Goal: Information Seeking & Learning: Learn about a topic

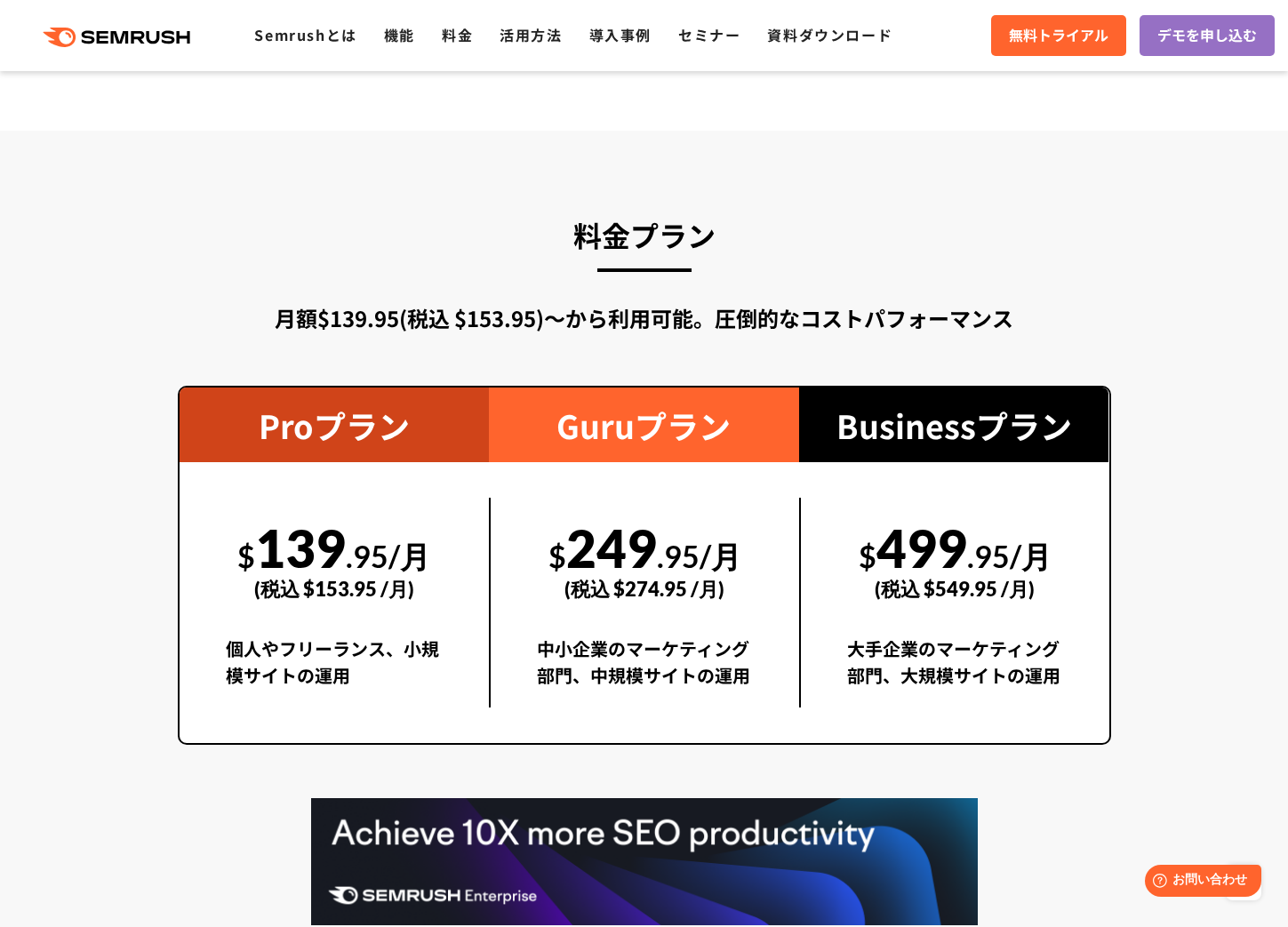
scroll to position [3124, 0]
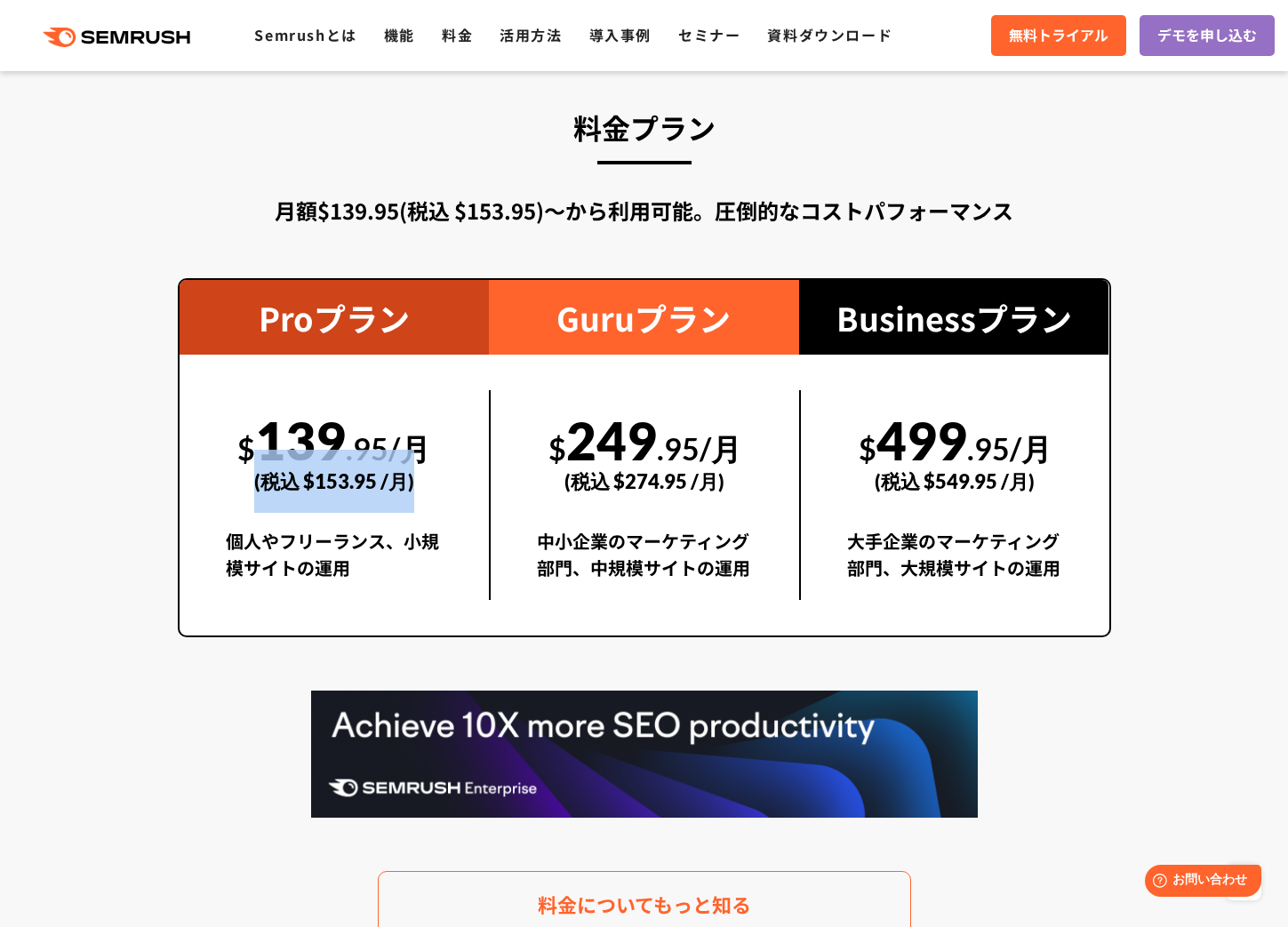
drag, startPoint x: 255, startPoint y: 451, endPoint x: 428, endPoint y: 487, distance: 176.7
click at [428, 487] on div "(税込 $153.95 /月)" at bounding box center [334, 482] width 218 height 63
copy div "(税込 $153.95 /月)"
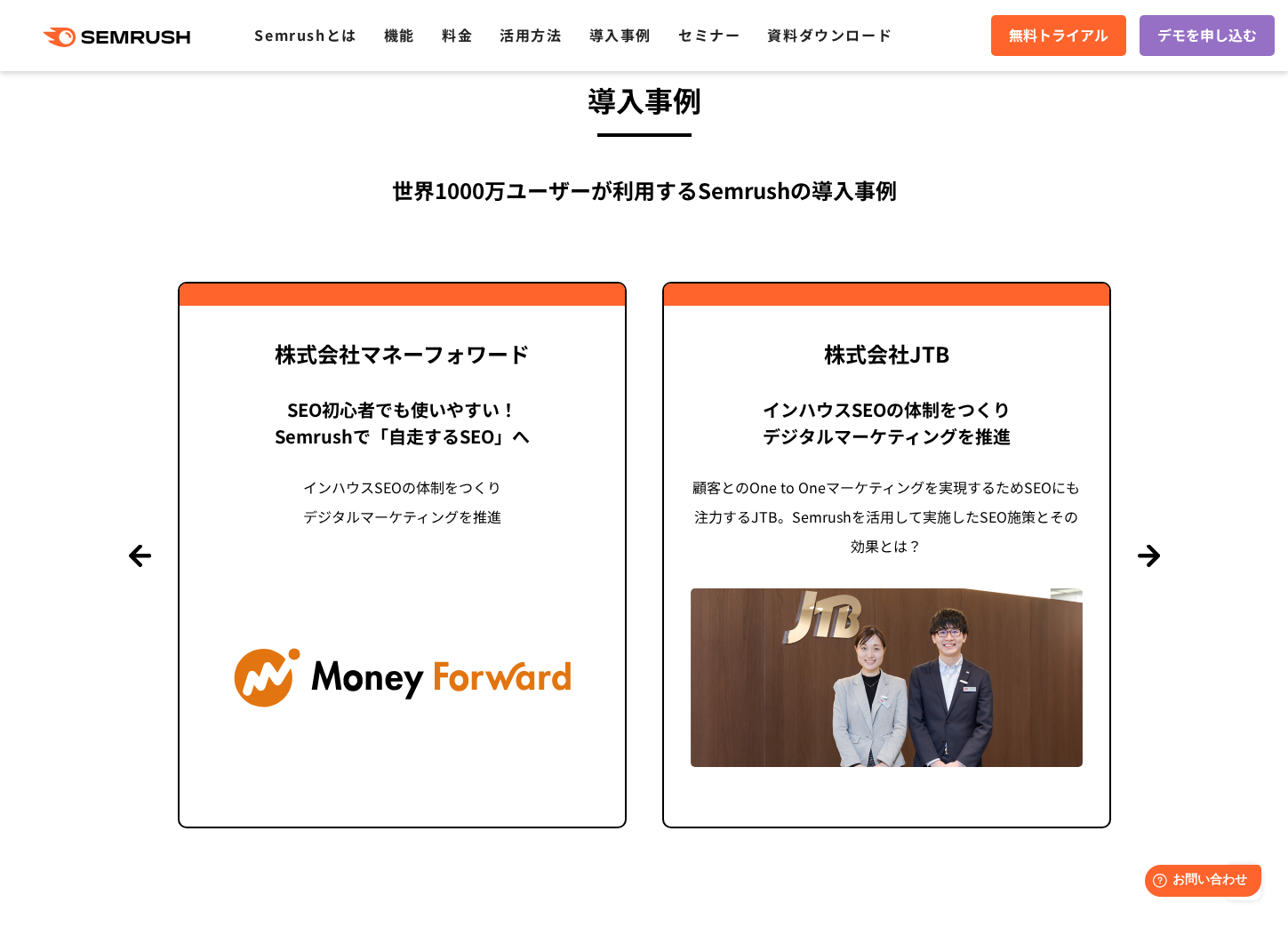
scroll to position [4209, 0]
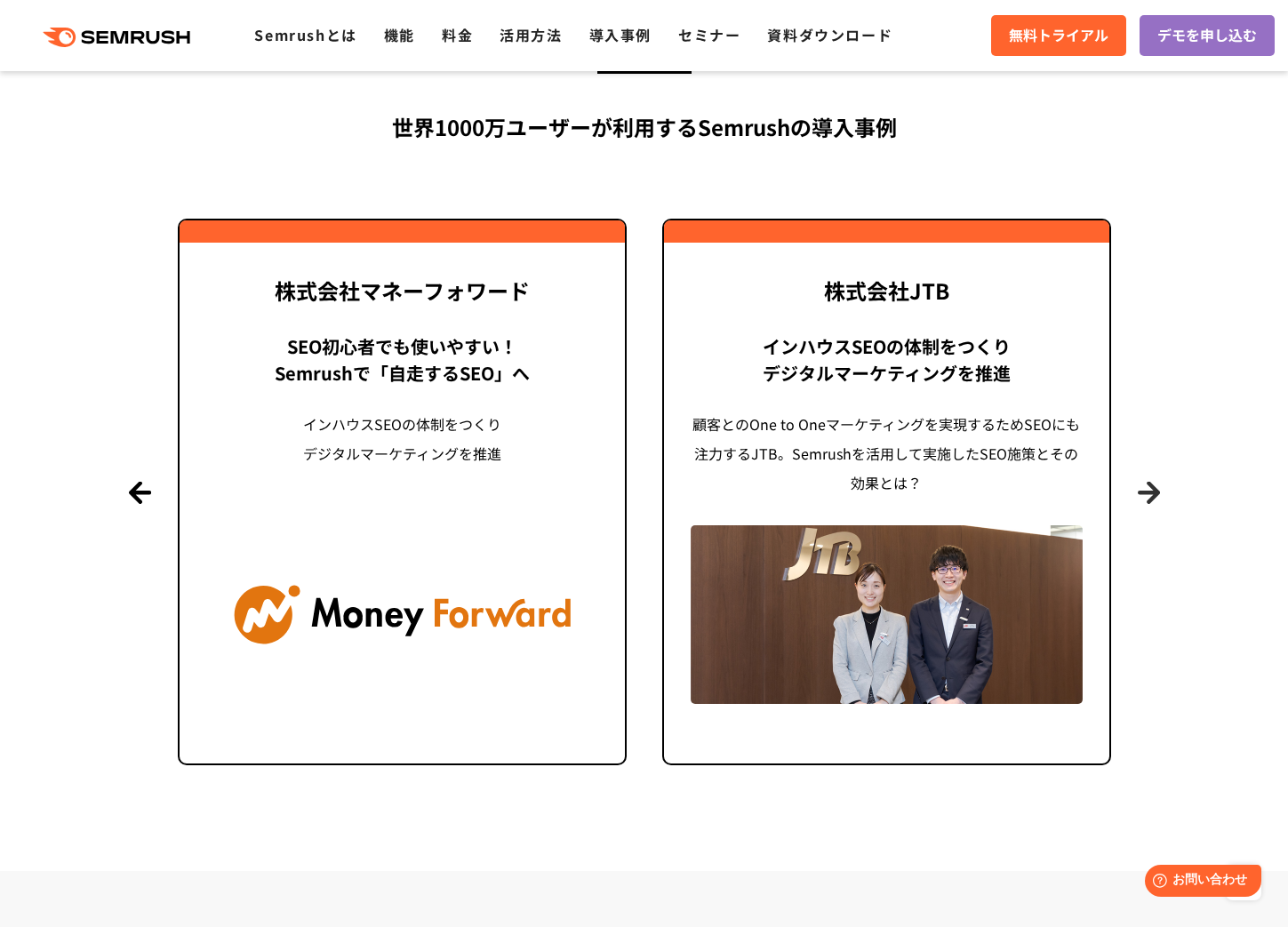
click at [1148, 494] on button "Next" at bounding box center [1148, 491] width 22 height 22
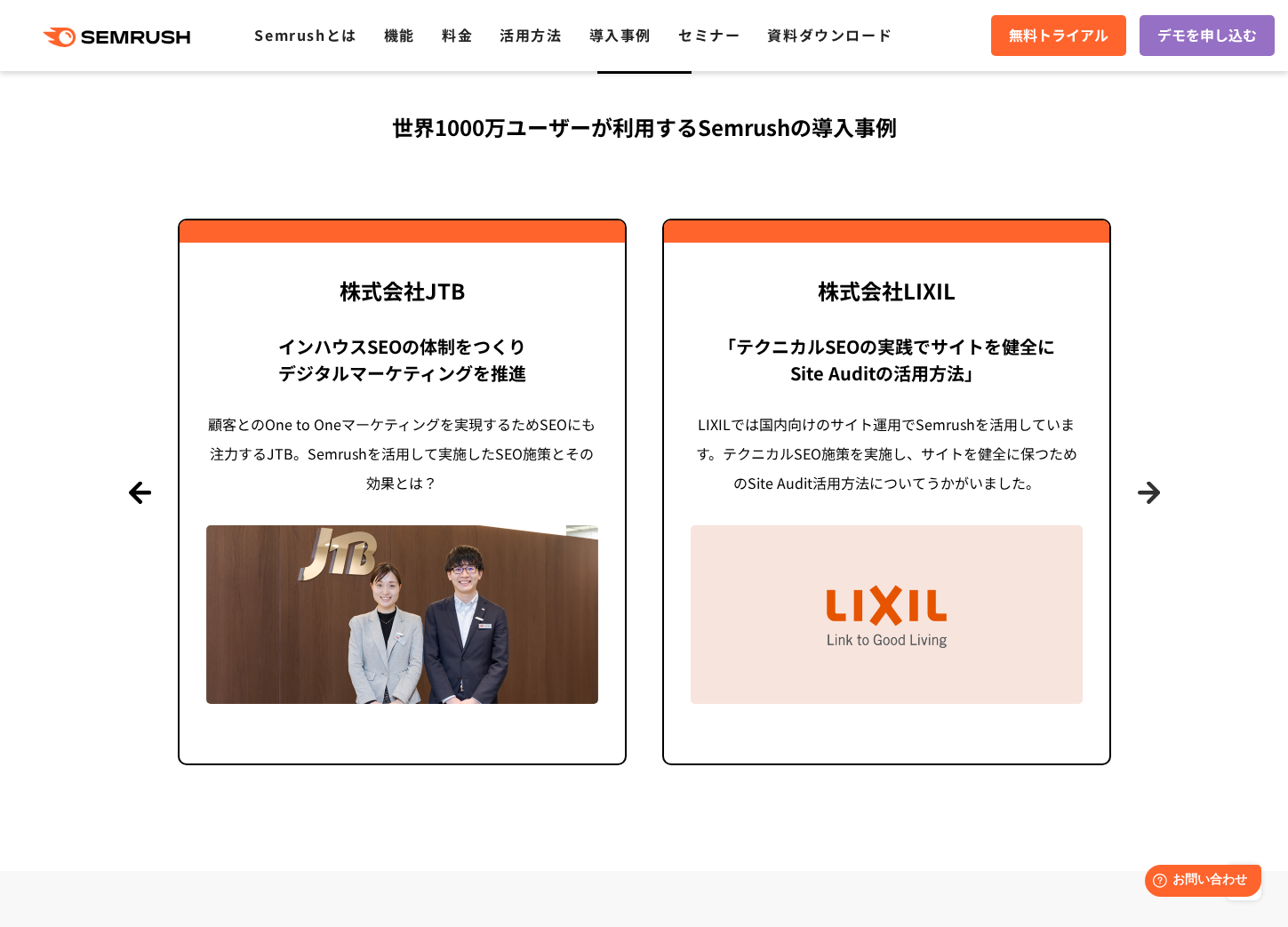
click at [1148, 494] on button "Next" at bounding box center [1148, 491] width 22 height 22
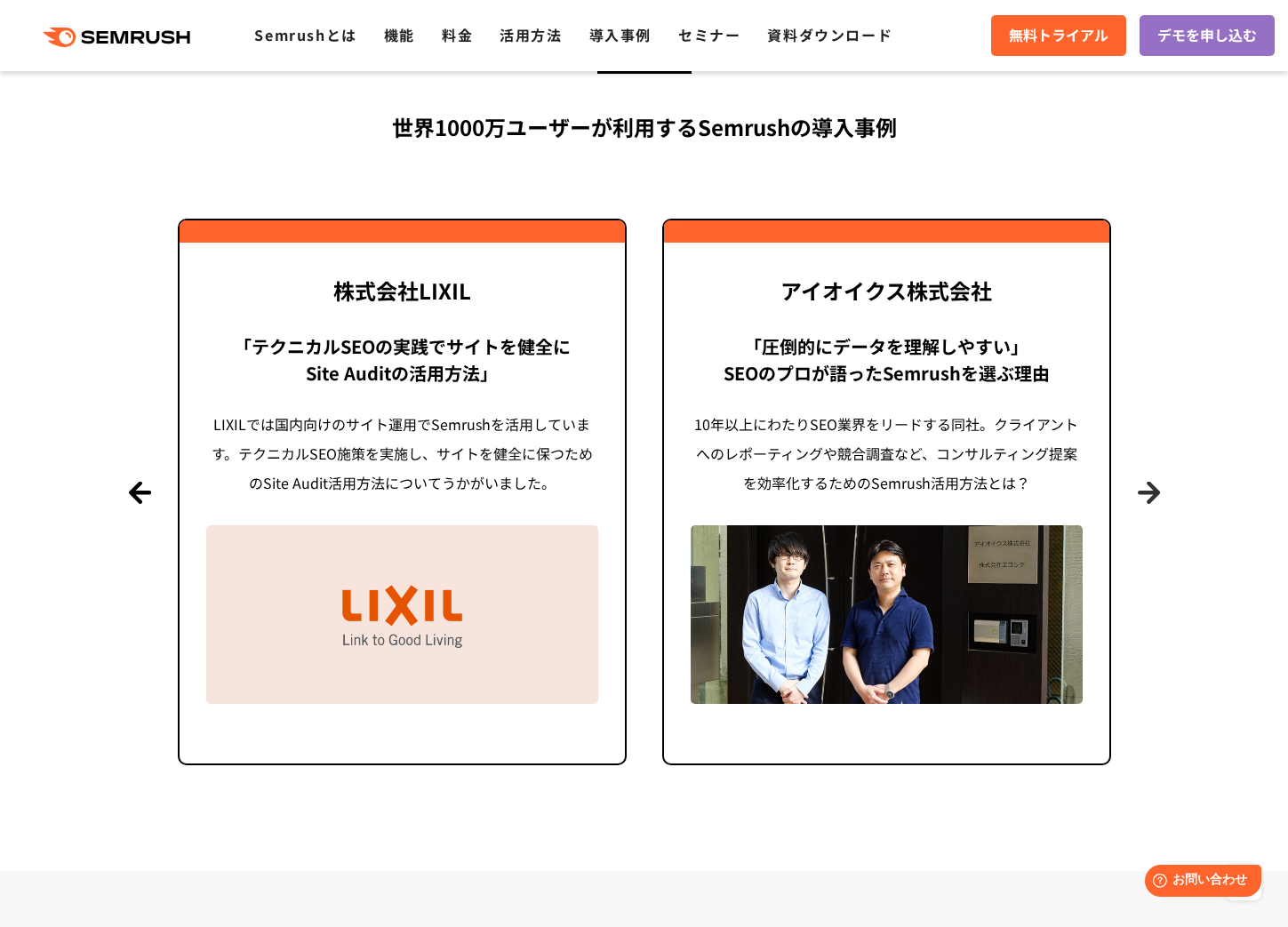
click at [1148, 494] on button "Next" at bounding box center [1148, 491] width 22 height 22
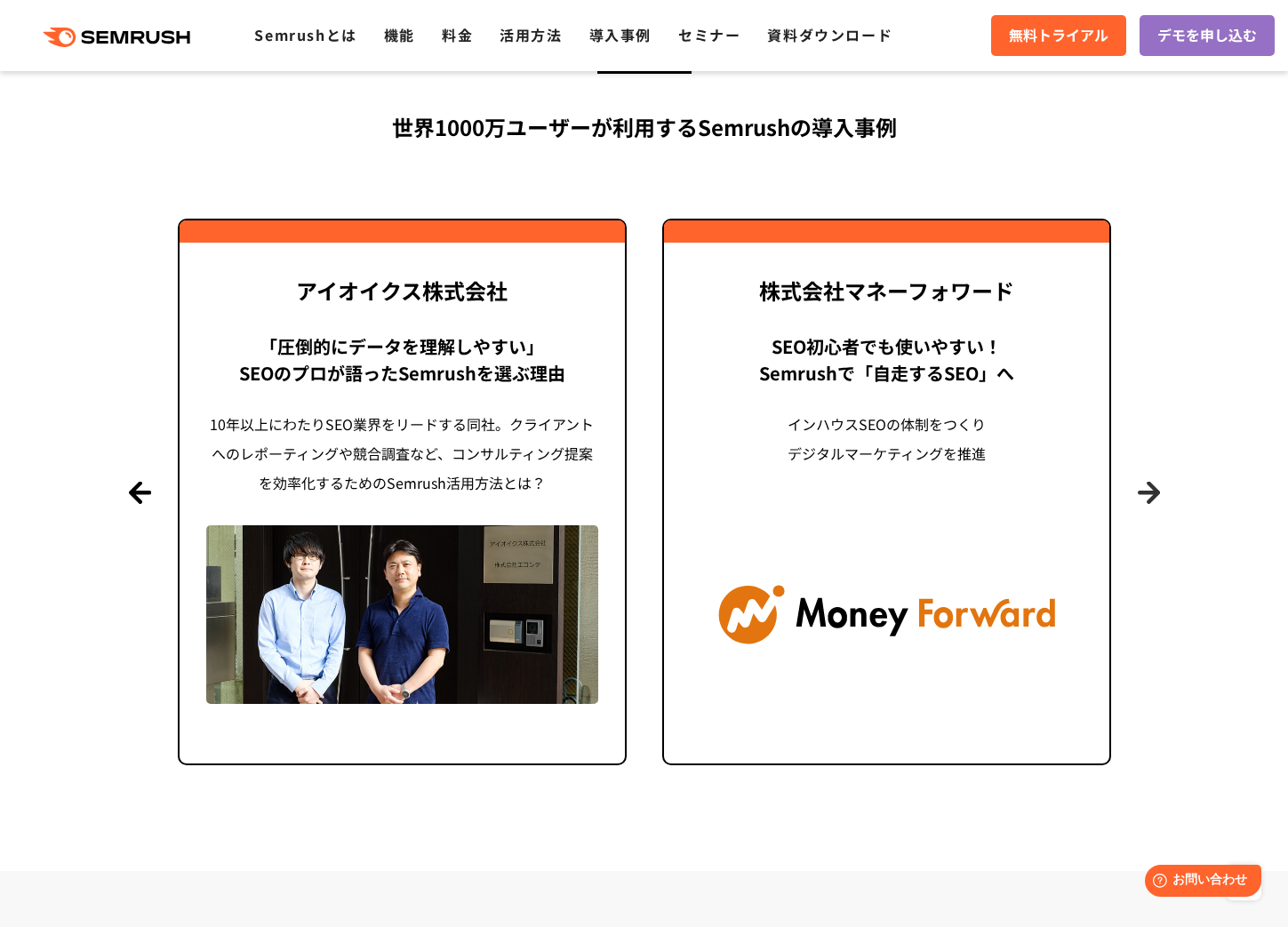
click at [1148, 494] on button "Next" at bounding box center [1148, 491] width 22 height 22
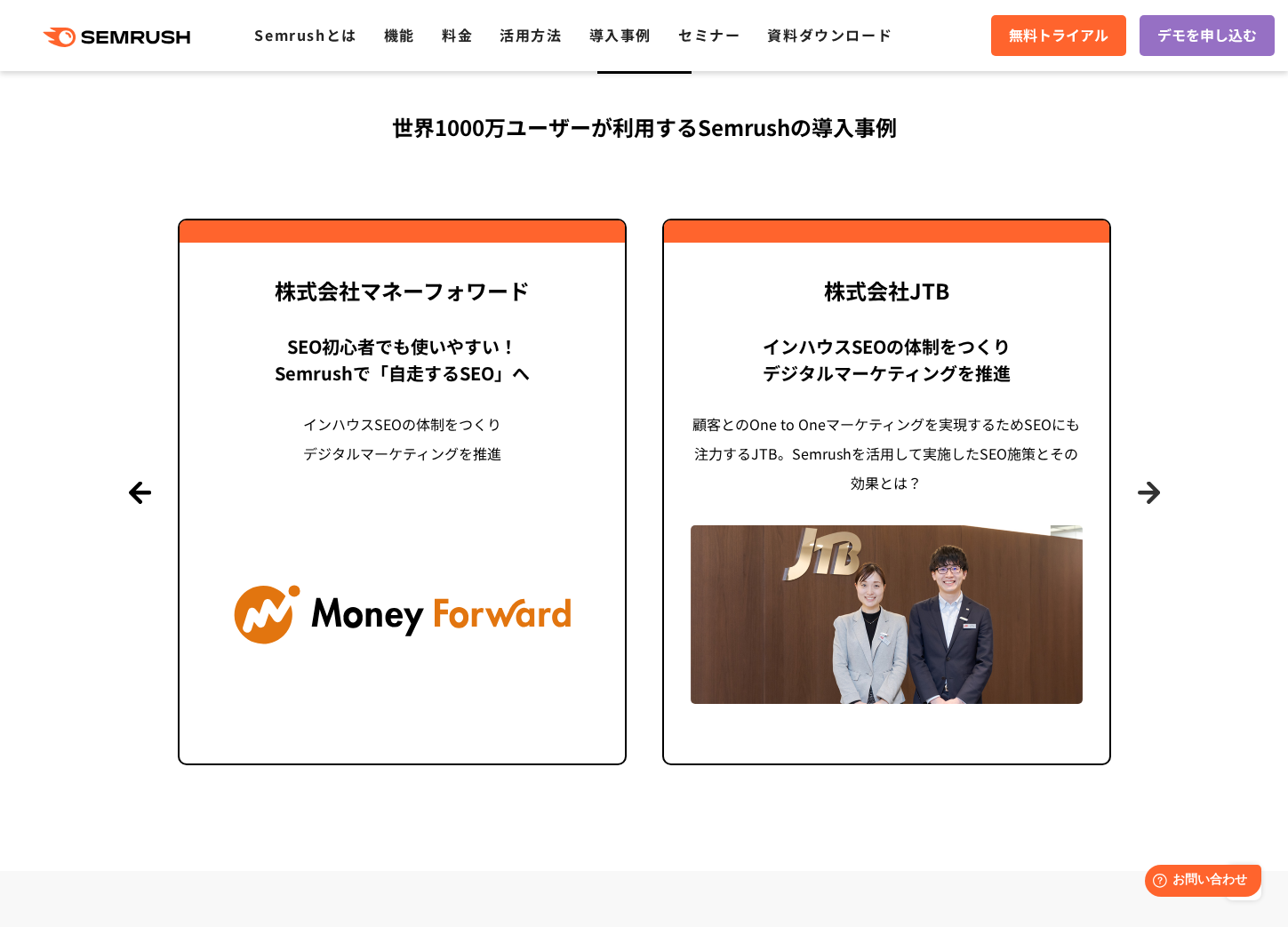
click at [1148, 494] on button "Next" at bounding box center [1148, 491] width 22 height 22
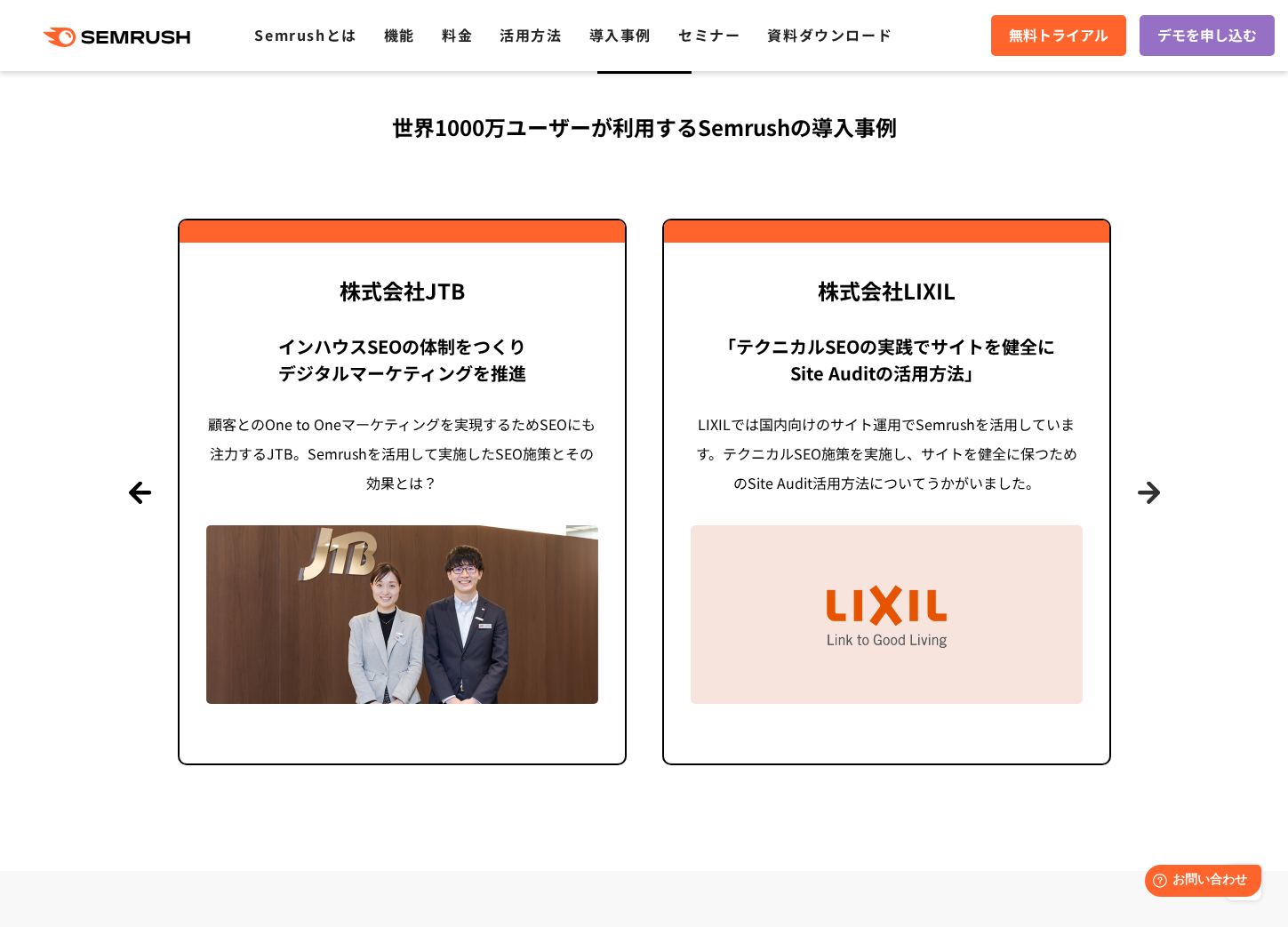
click at [1148, 494] on button "Next" at bounding box center [1148, 491] width 22 height 22
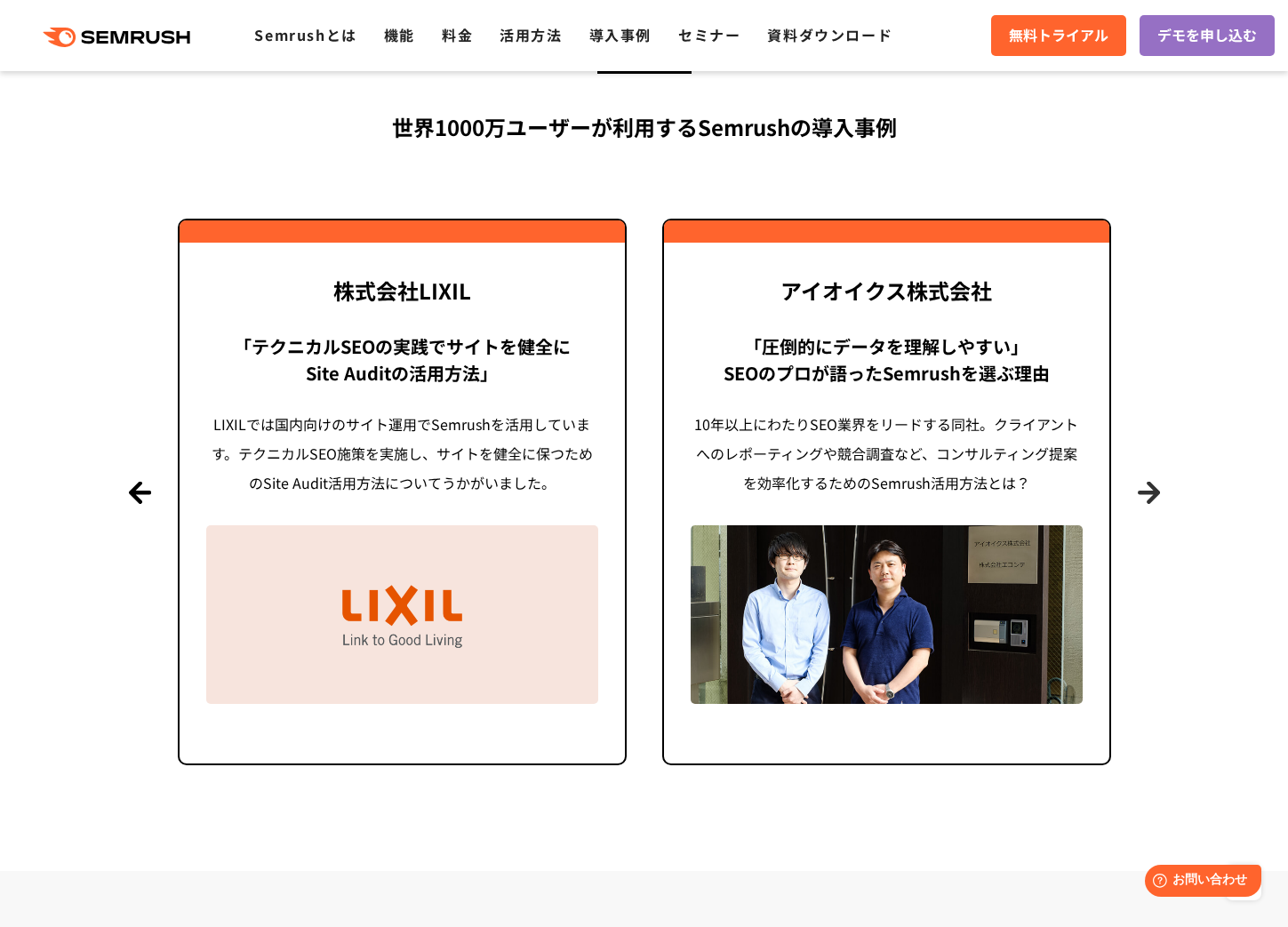
click at [1148, 494] on button "Next" at bounding box center [1148, 491] width 22 height 22
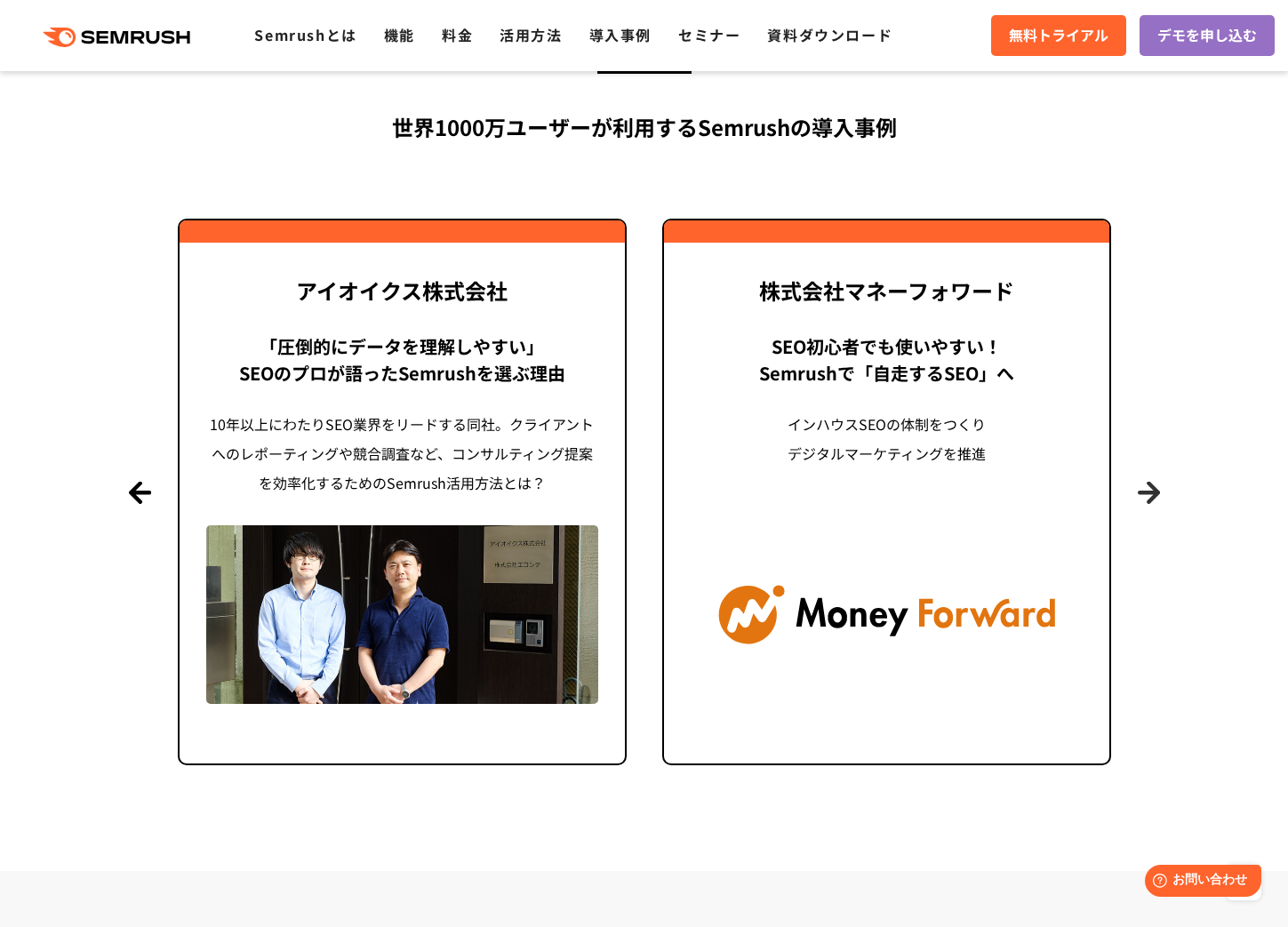
click at [1148, 494] on button "Next" at bounding box center [1148, 491] width 22 height 22
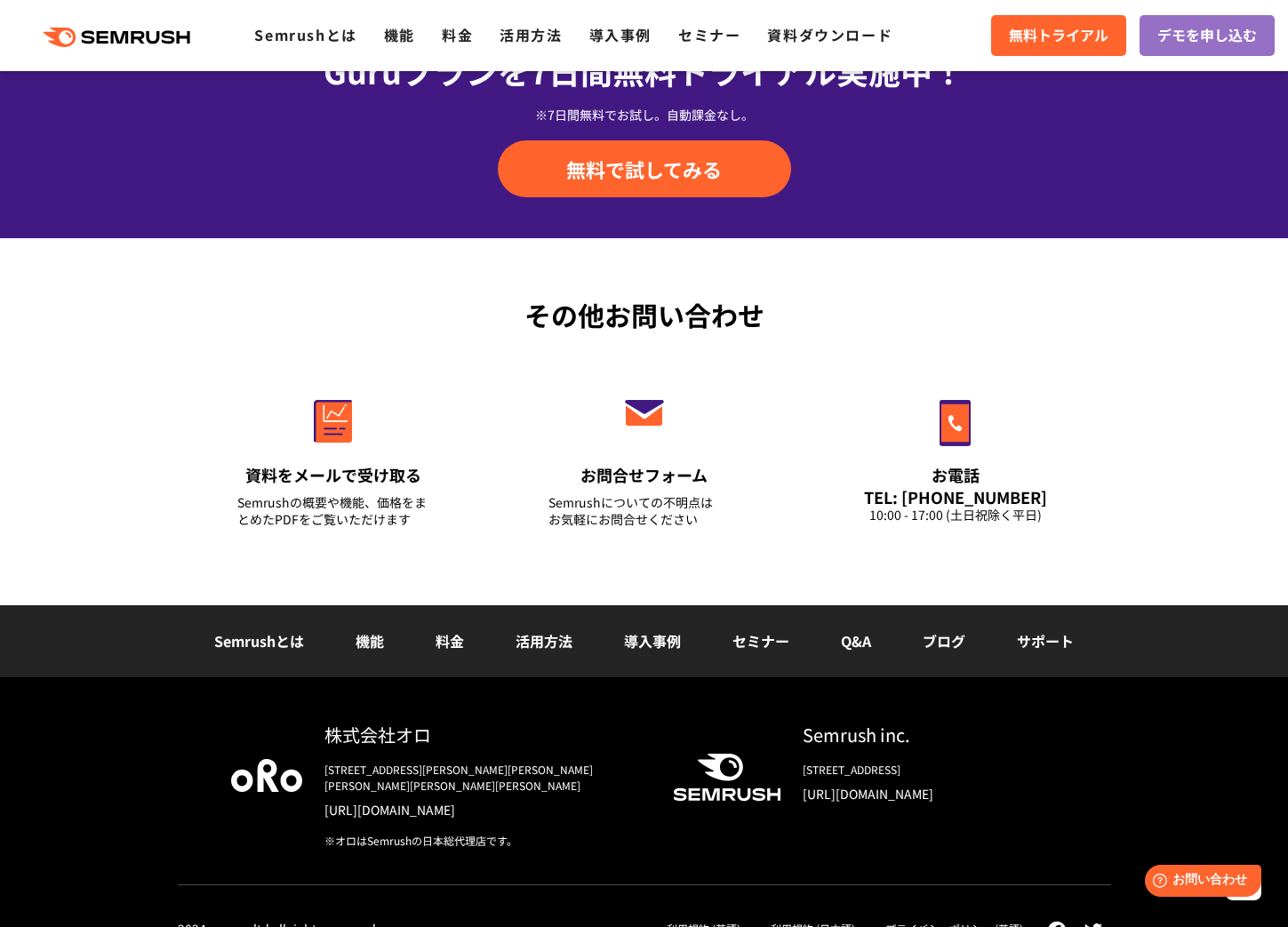
scroll to position [6102, 0]
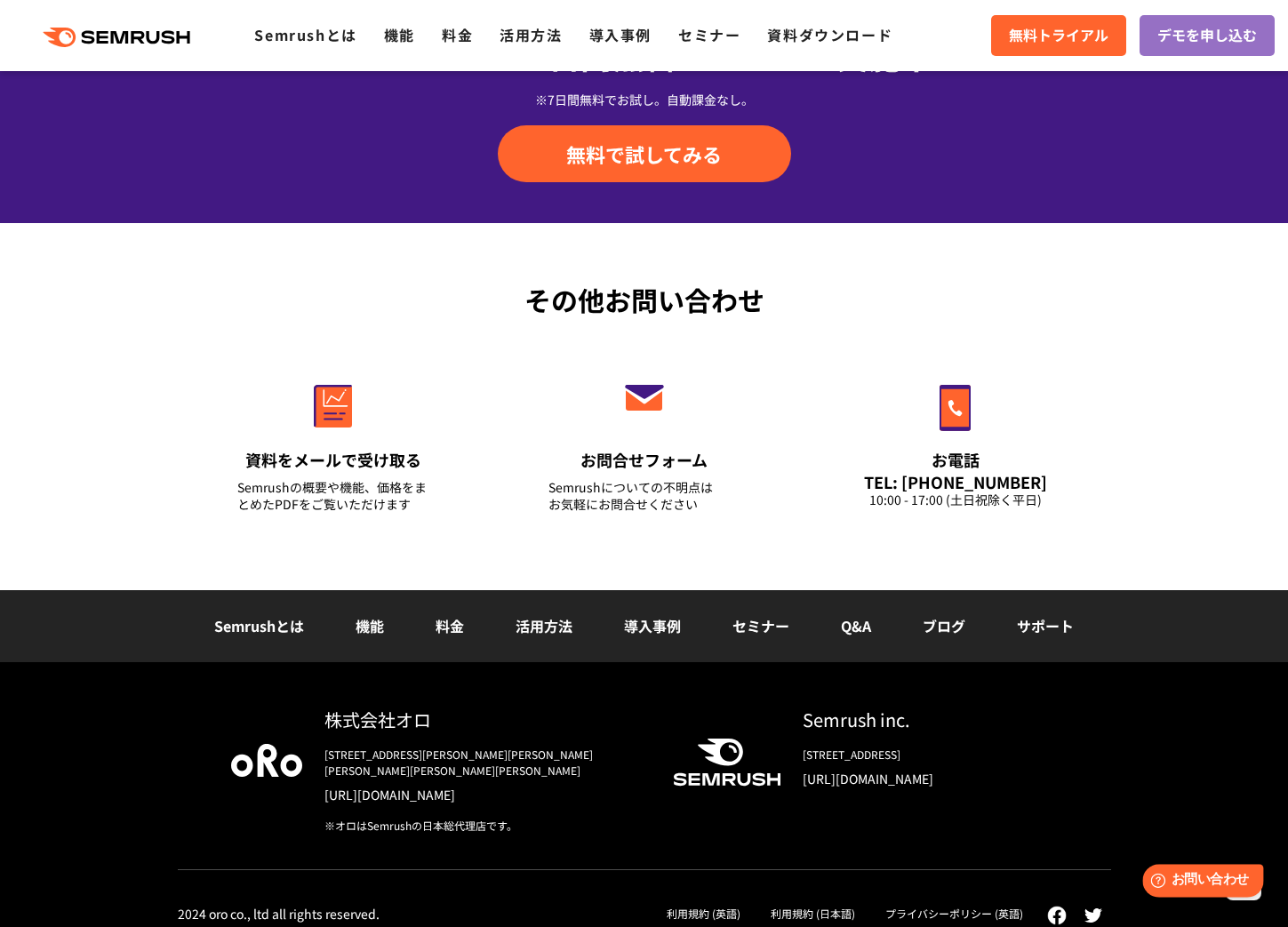
click at [1214, 868] on div "Help お問い合わせ" at bounding box center [1203, 880] width 121 height 33
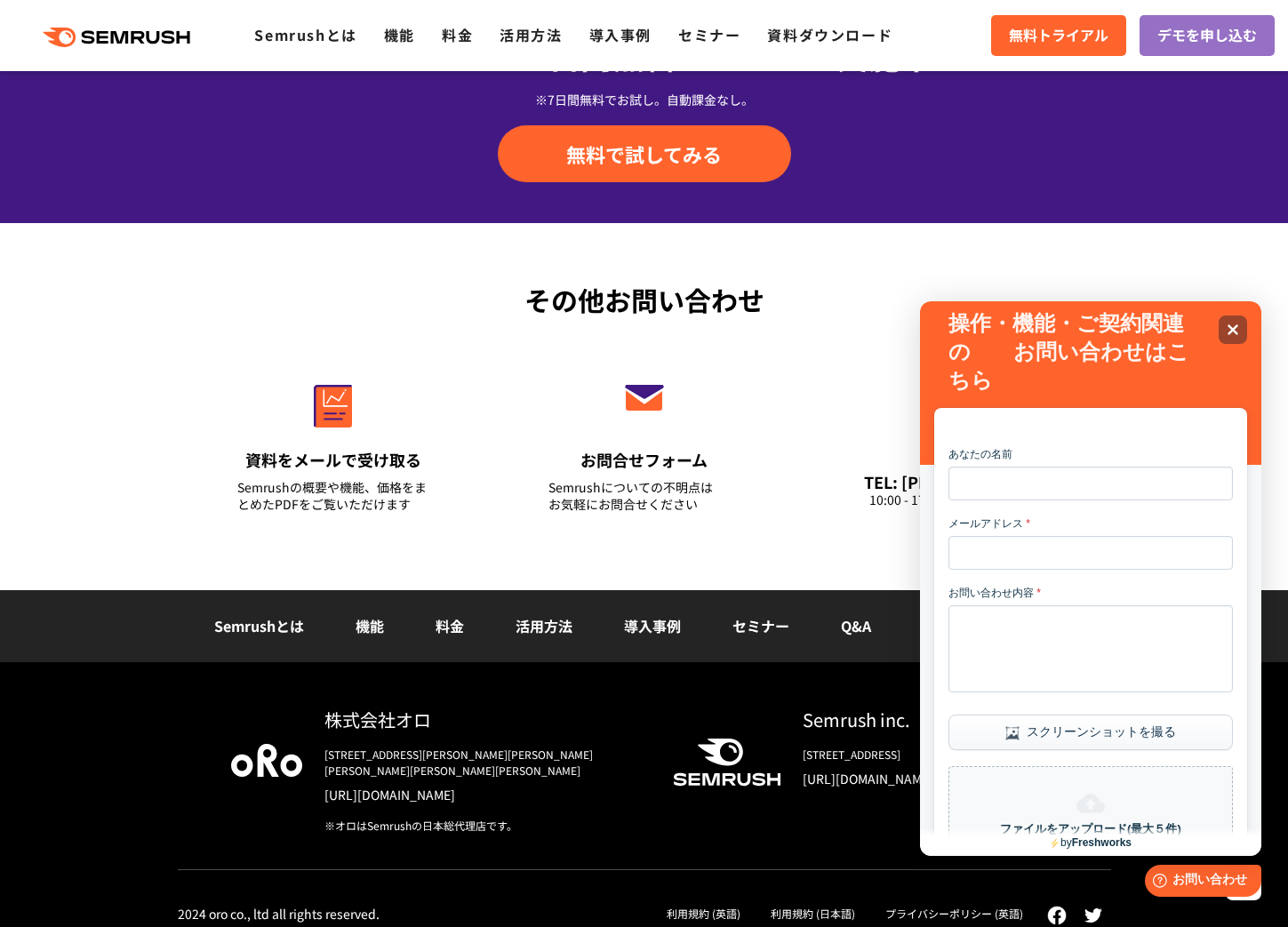
scroll to position [228, 0]
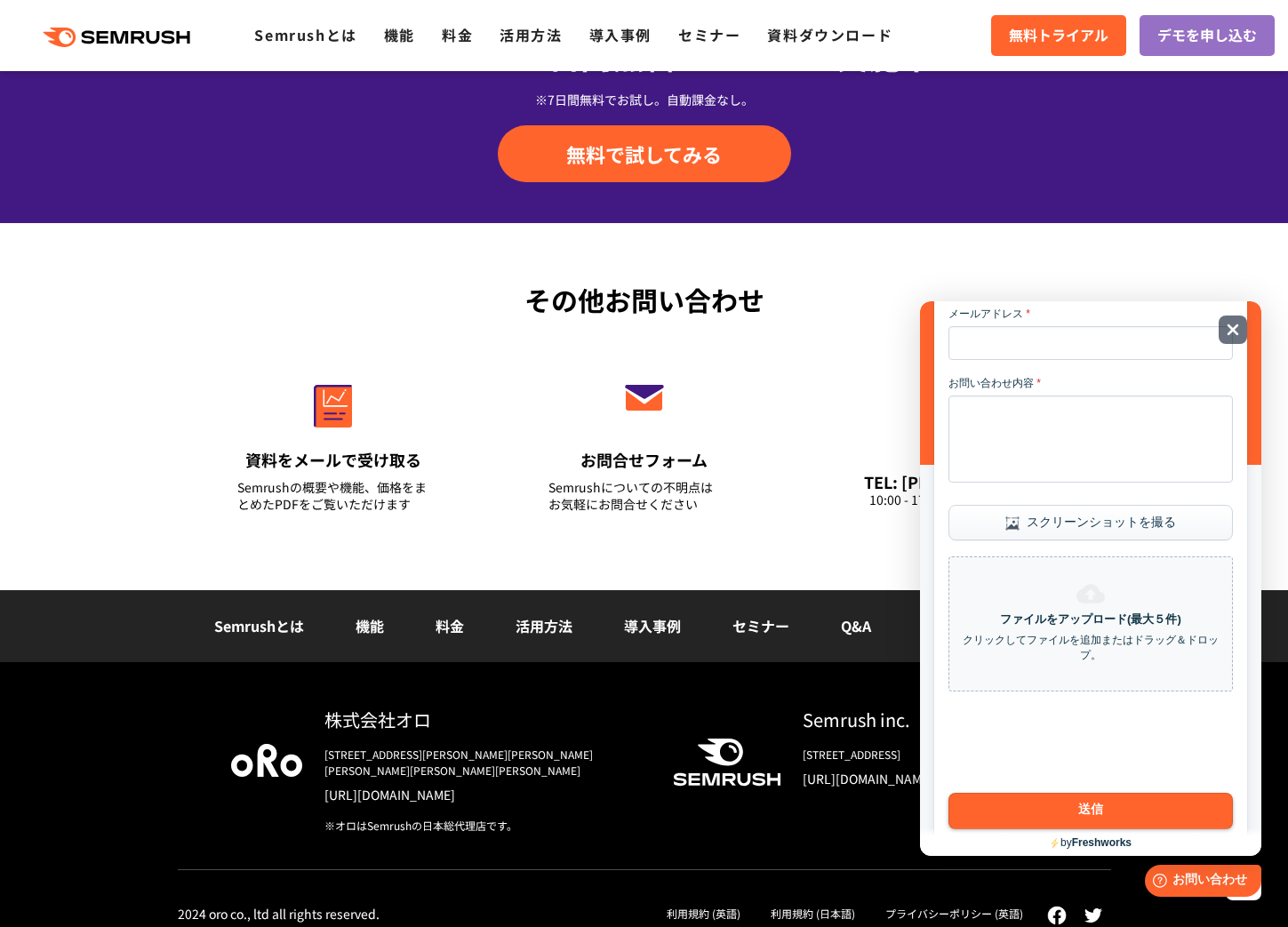
click at [1232, 335] on icon "Close" at bounding box center [1232, 329] width 13 height 13
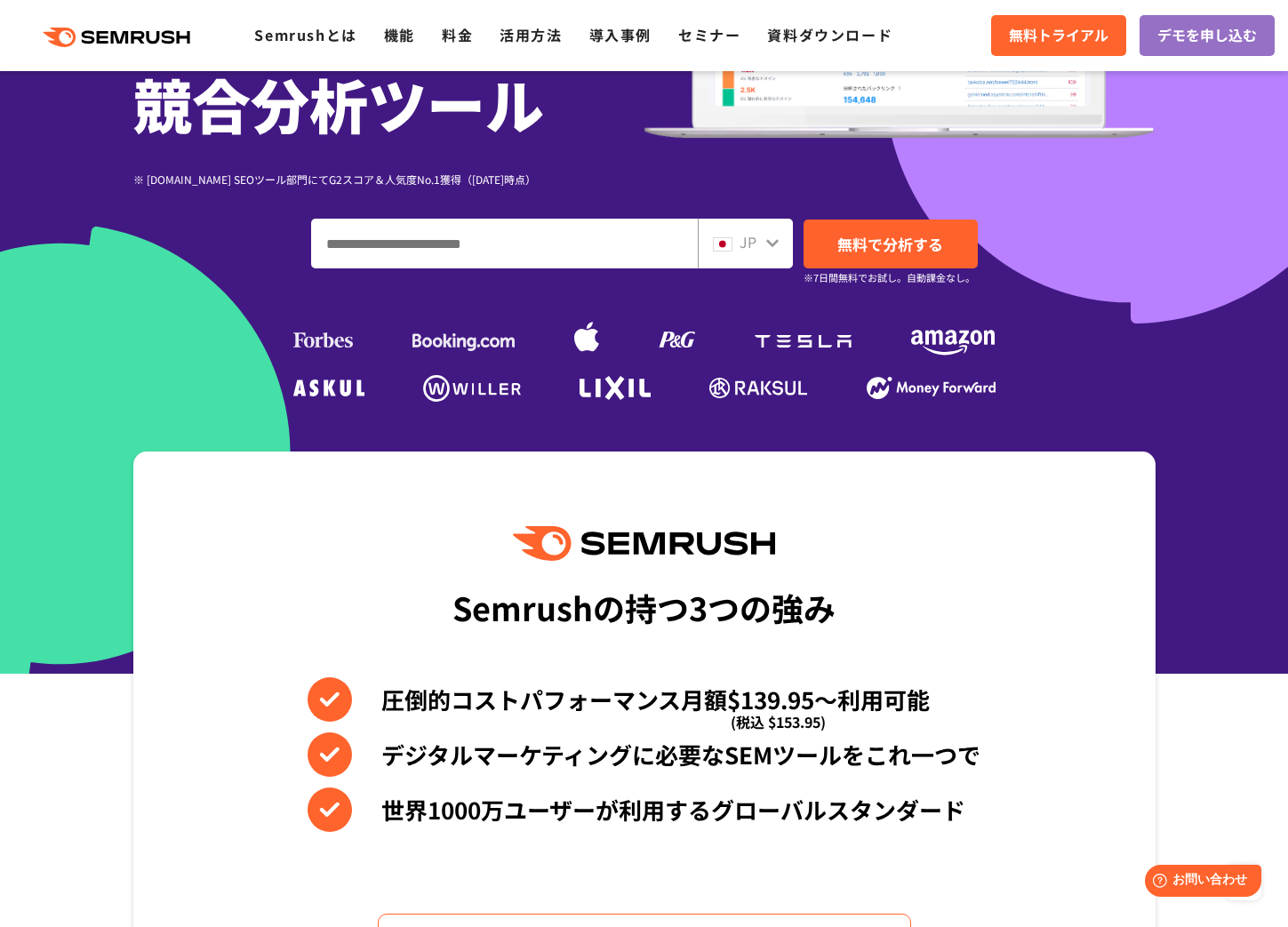
scroll to position [0, 0]
